Goal: Find specific page/section

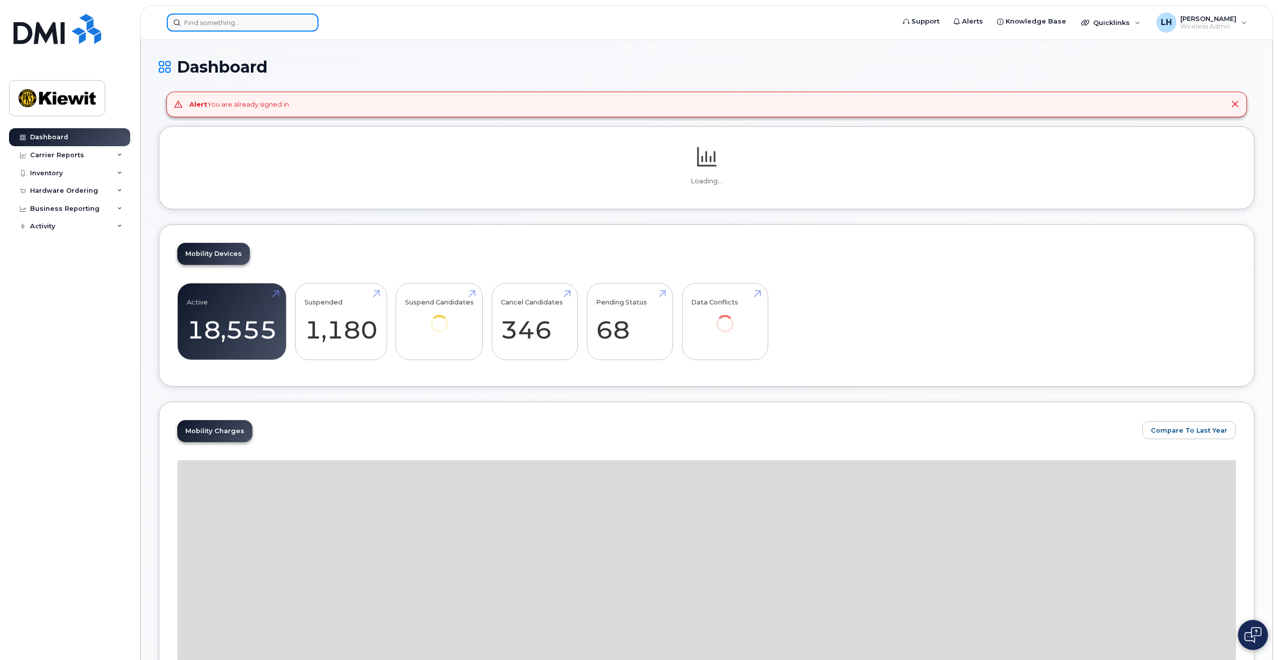
click at [227, 20] on input at bounding box center [243, 23] width 152 height 18
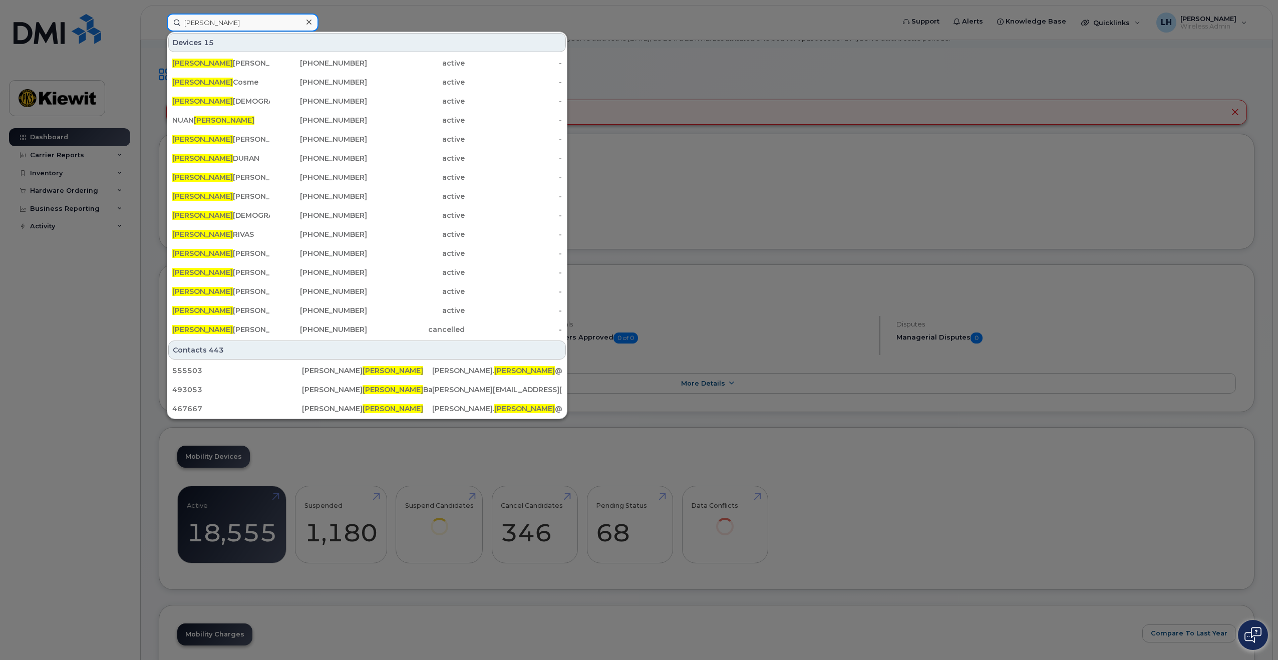
scroll to position [50, 0]
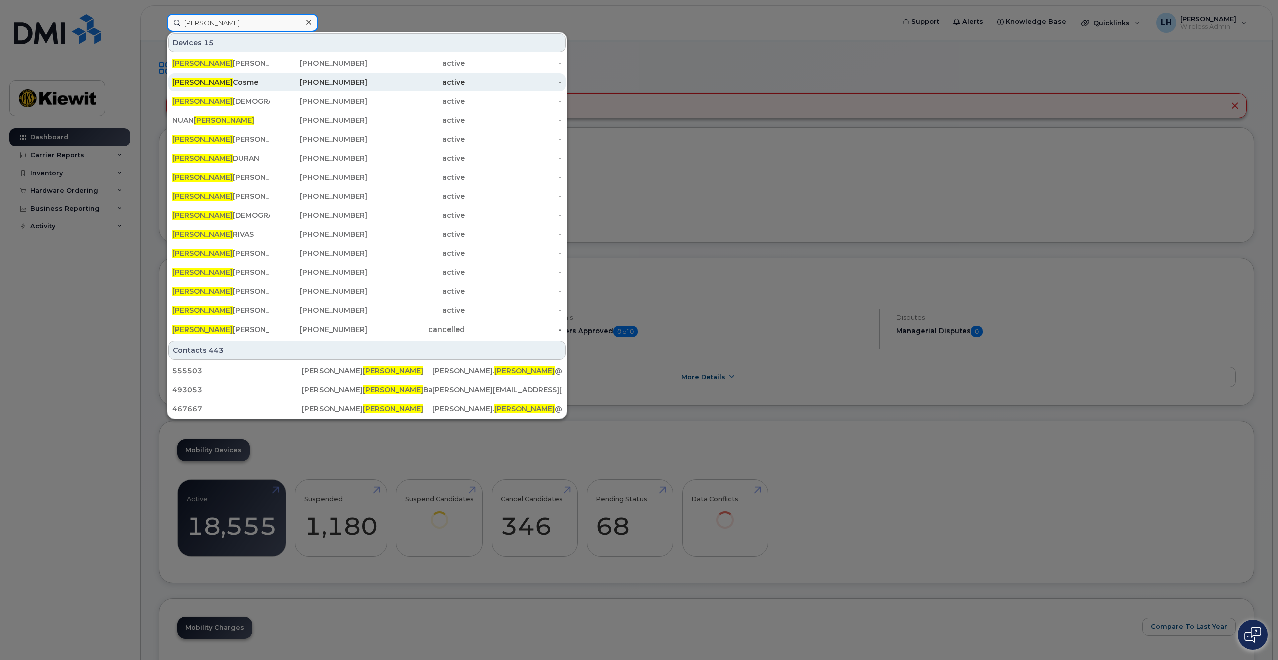
type input "fernando"
click at [237, 81] on div "Fernando Cosme" at bounding box center [221, 82] width 98 height 10
click at [237, 83] on div "Fernando Cosme" at bounding box center [221, 82] width 98 height 10
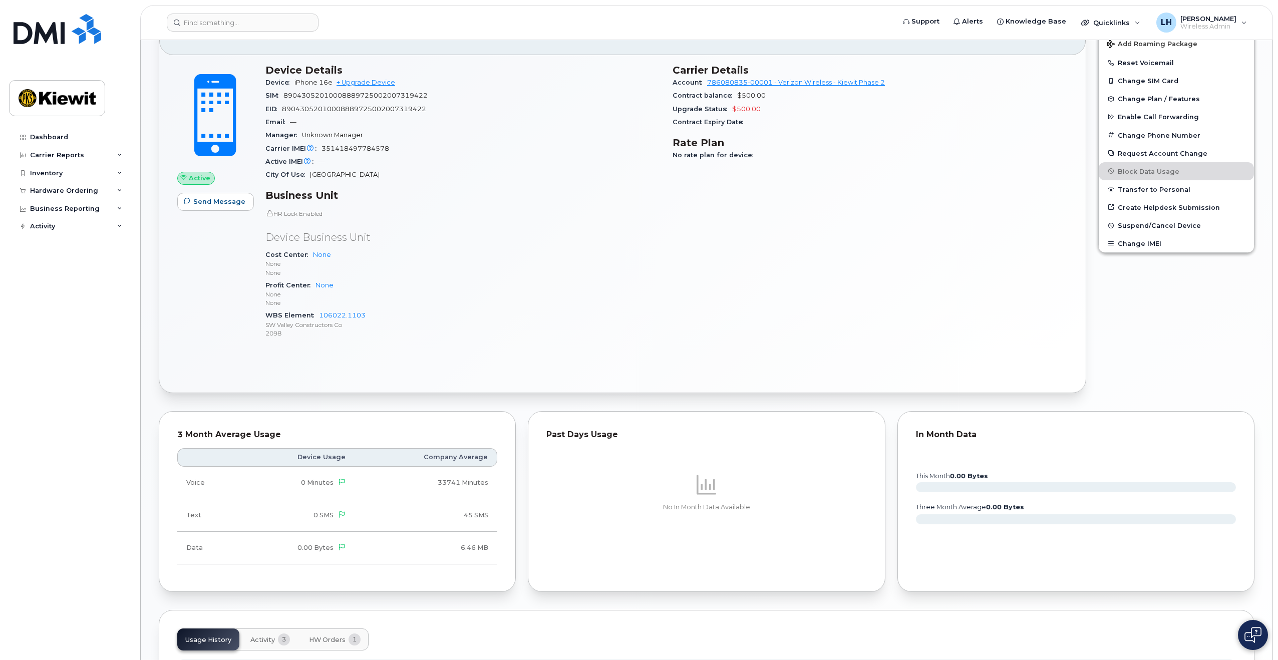
scroll to position [300, 0]
